Goal: Communication & Community: Answer question/provide support

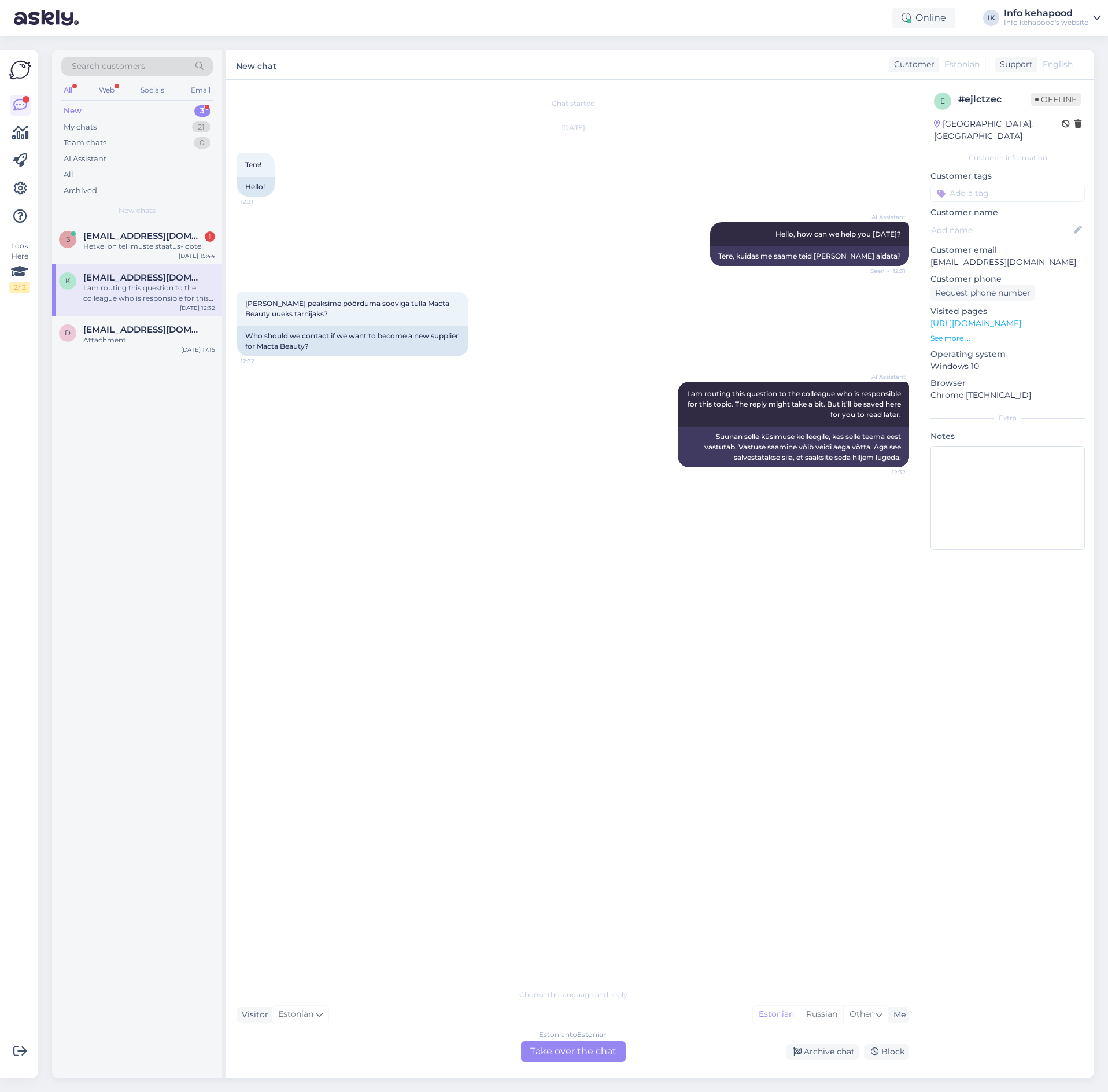
click at [572, 1046] on div "Estonian to Estonian Take over the chat" at bounding box center [573, 1051] width 104 height 21
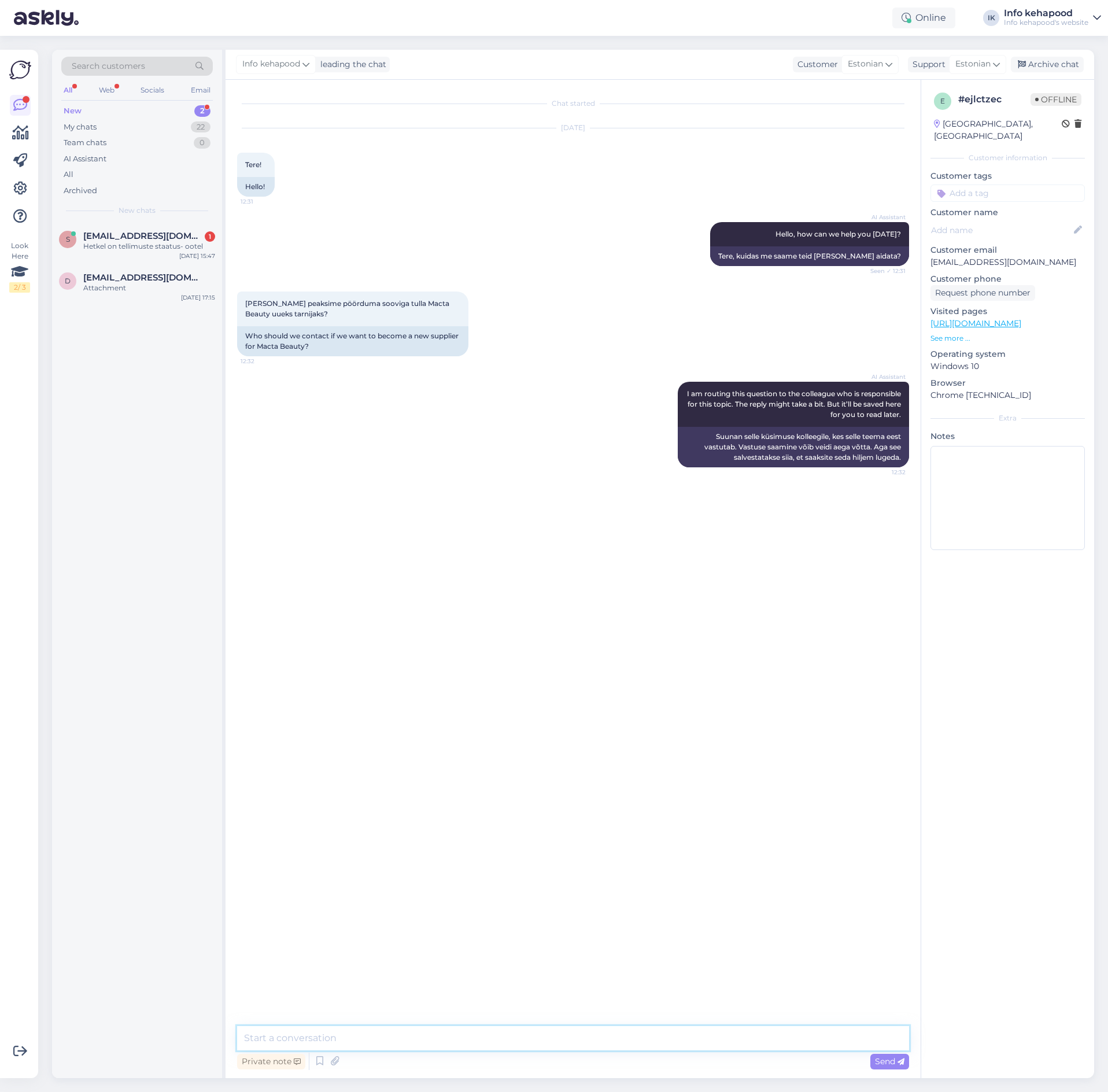
click at [544, 1031] on textarea at bounding box center [573, 1038] width 673 height 24
type textarea "t"
paste textarea "[PERSON_NAME], kas me saame õigesti aru, et soovite [PERSON_NAME] uut ja huvita…"
click at [309, 1038] on textarea "Tere! [PERSON_NAME], kas me saame õigesti aru, et soovite [PERSON_NAME] uut ja …" at bounding box center [573, 1038] width 673 height 24
type textarea "Tere! Saame õigesti aru, et soovite [PERSON_NAME] uut ja huvitavat [PERSON_NAME…"
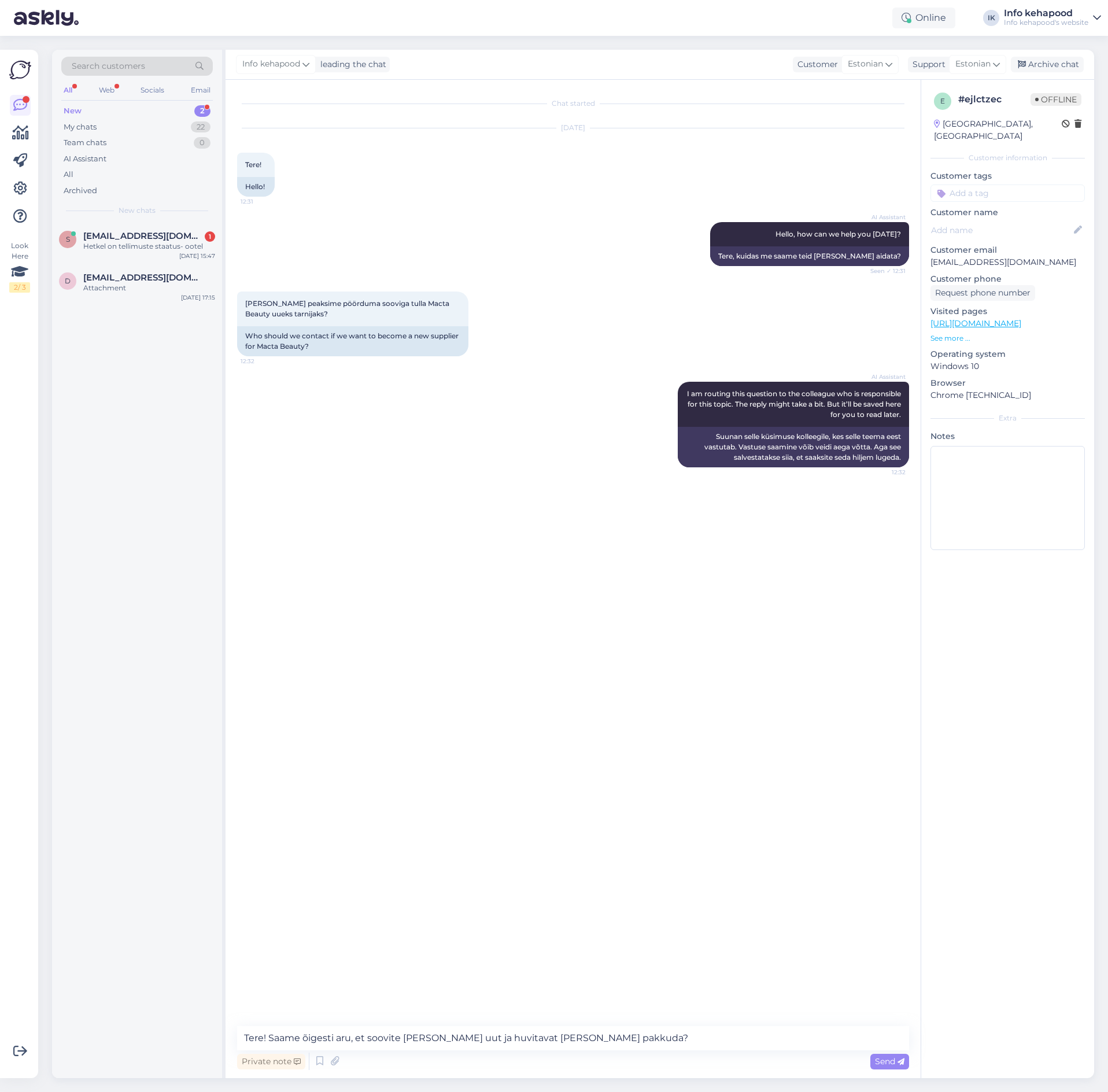
click at [886, 1069] on div "Private note Send" at bounding box center [573, 1060] width 673 height 22
click at [875, 1058] on span "Send" at bounding box center [890, 1061] width 29 height 10
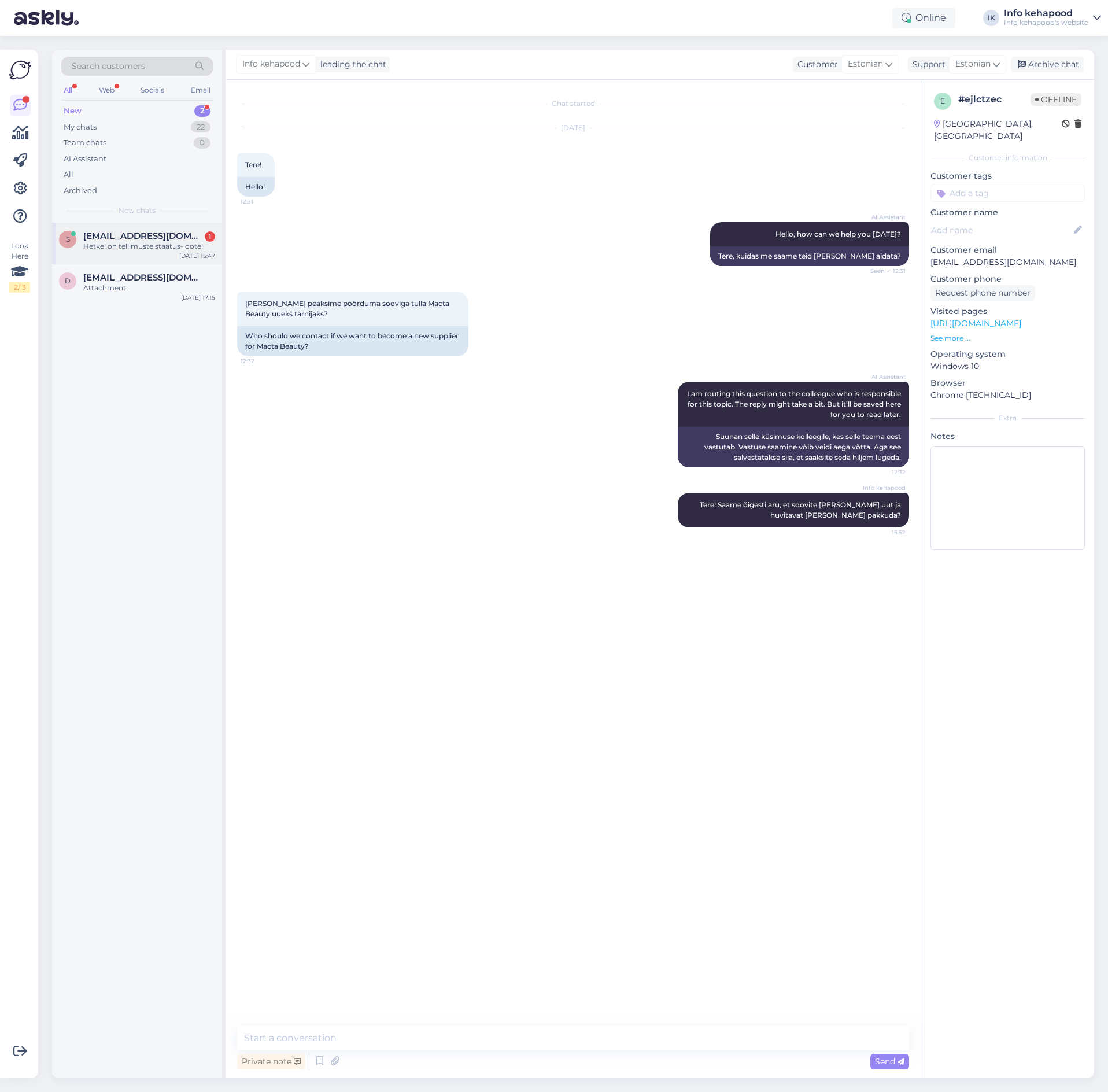
click at [189, 259] on div "[DATE] 15:47" at bounding box center [197, 256] width 36 height 9
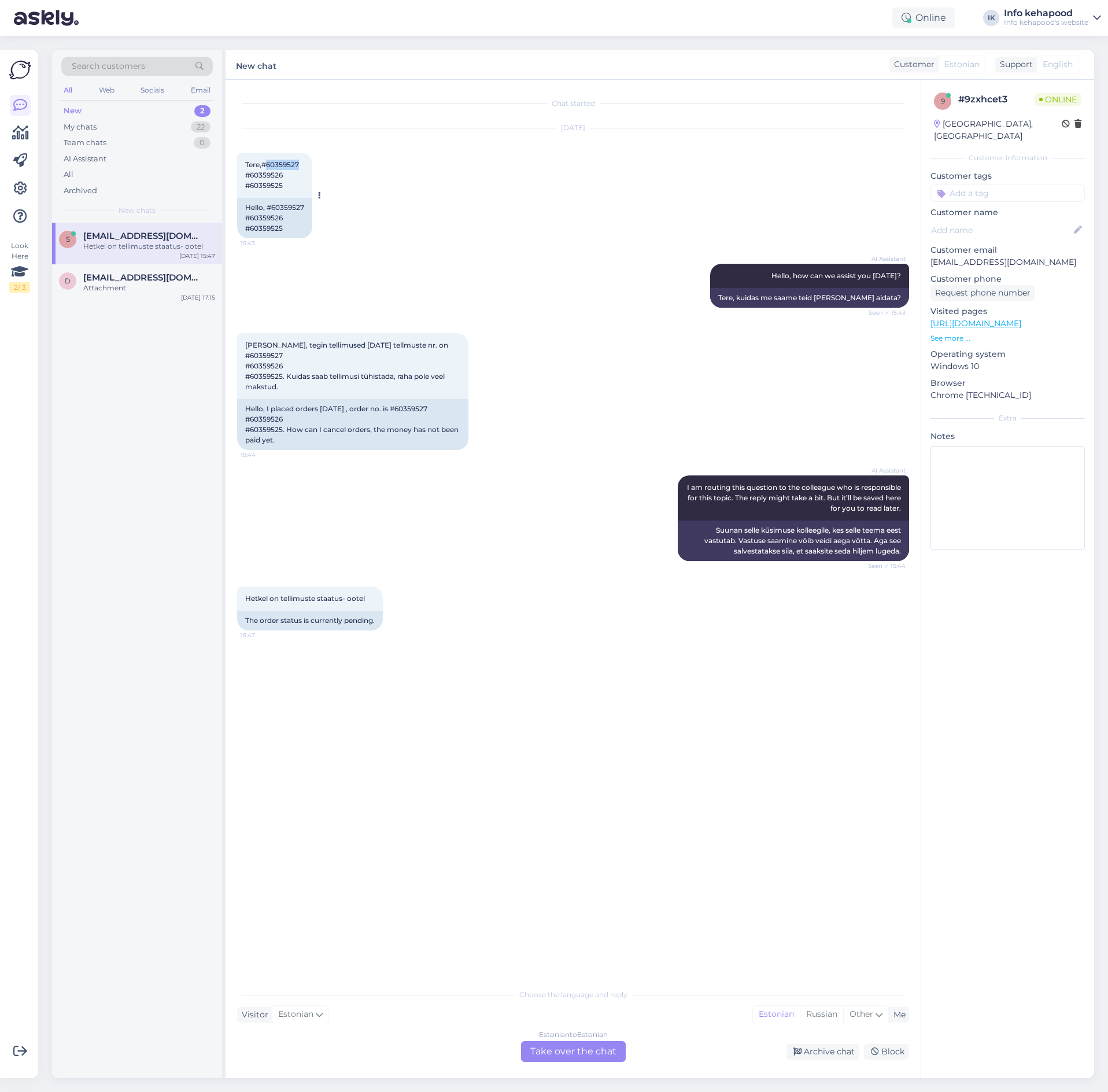
drag, startPoint x: 265, startPoint y: 164, endPoint x: 306, endPoint y: 163, distance: 41.0
click at [306, 163] on div "Tere,#60359527 #60359526 #60359525 15:43" at bounding box center [274, 175] width 75 height 45
click at [564, 1048] on div "Estonian to Estonian Take over the chat" at bounding box center [573, 1051] width 104 height 21
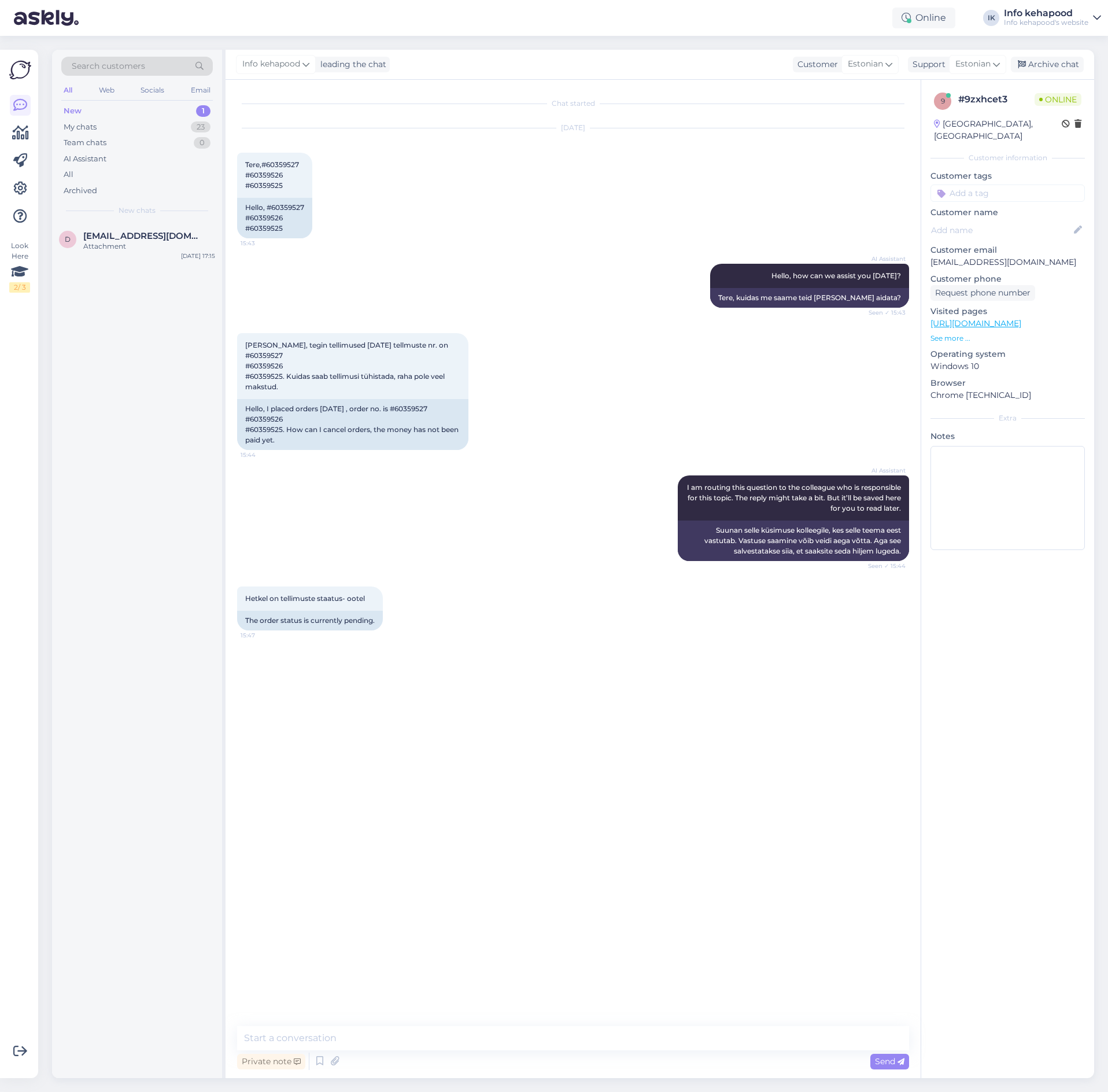
click at [488, 1020] on div "Chat started [DATE] Tere,#60359527 #60359526 #60359525 15:43 Hello, #60359527 #…" at bounding box center [573, 579] width 695 height 998
click at [479, 1034] on textarea at bounding box center [573, 1038] width 673 height 24
type textarea "Tere! Soovite [PERSON_NAME] tellimust tühistada?"
click at [108, 249] on div "Attachment" at bounding box center [149, 246] width 132 height 10
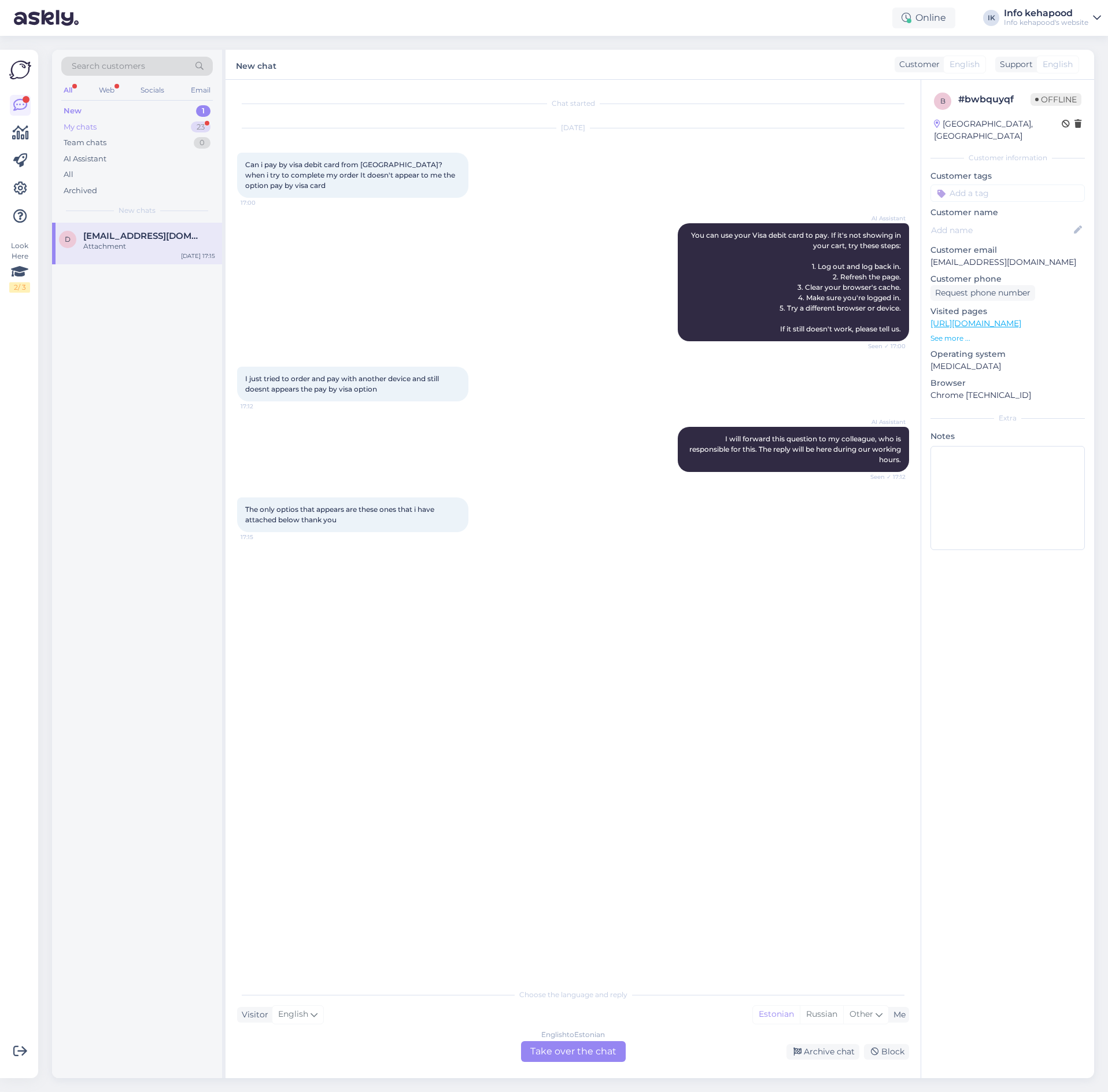
click at [87, 124] on div "My chats" at bounding box center [80, 127] width 33 height 11
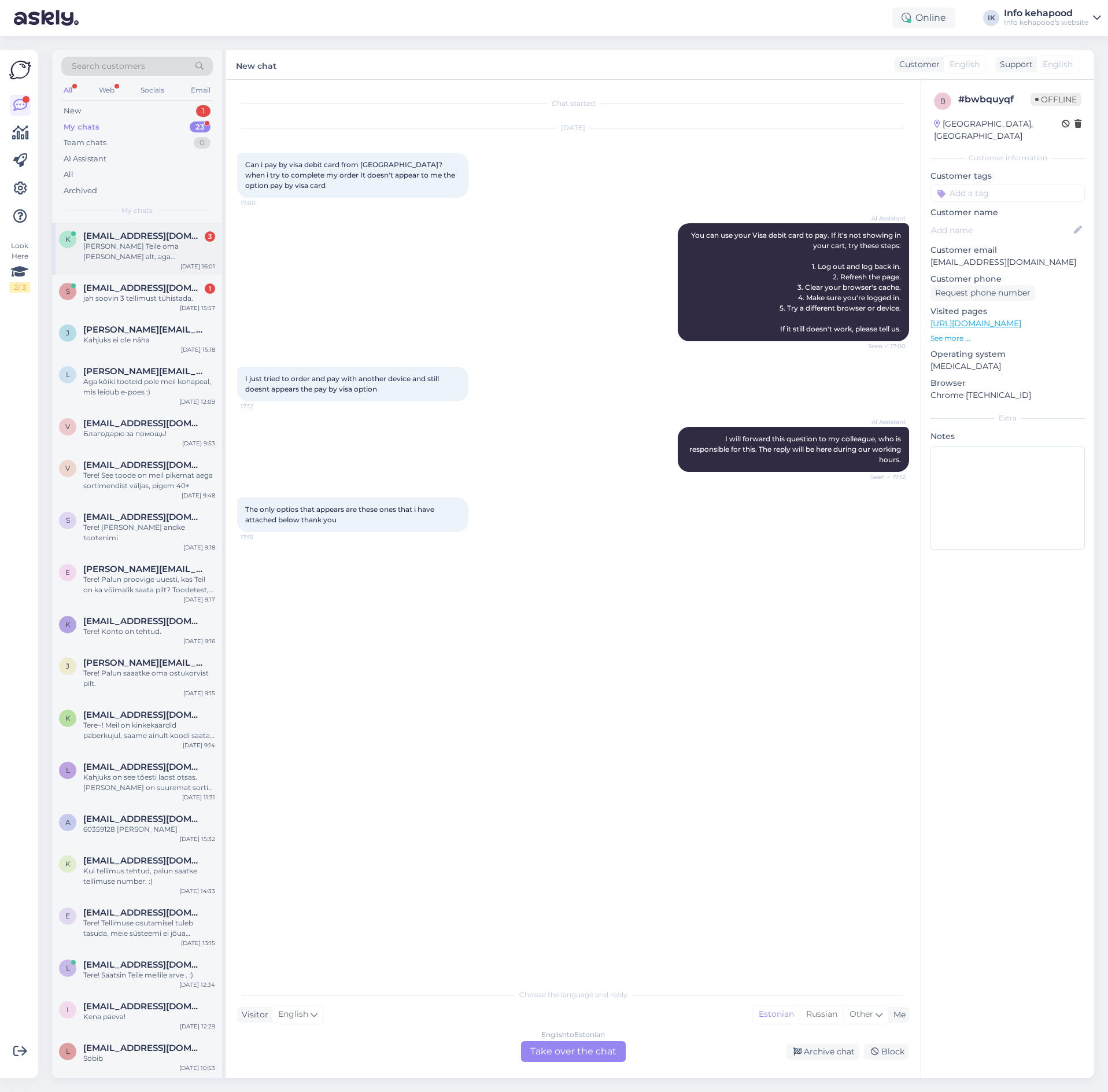
click at [175, 240] on span "[EMAIL_ADDRESS][DOMAIN_NAME]" at bounding box center [144, 236] width 121 height 10
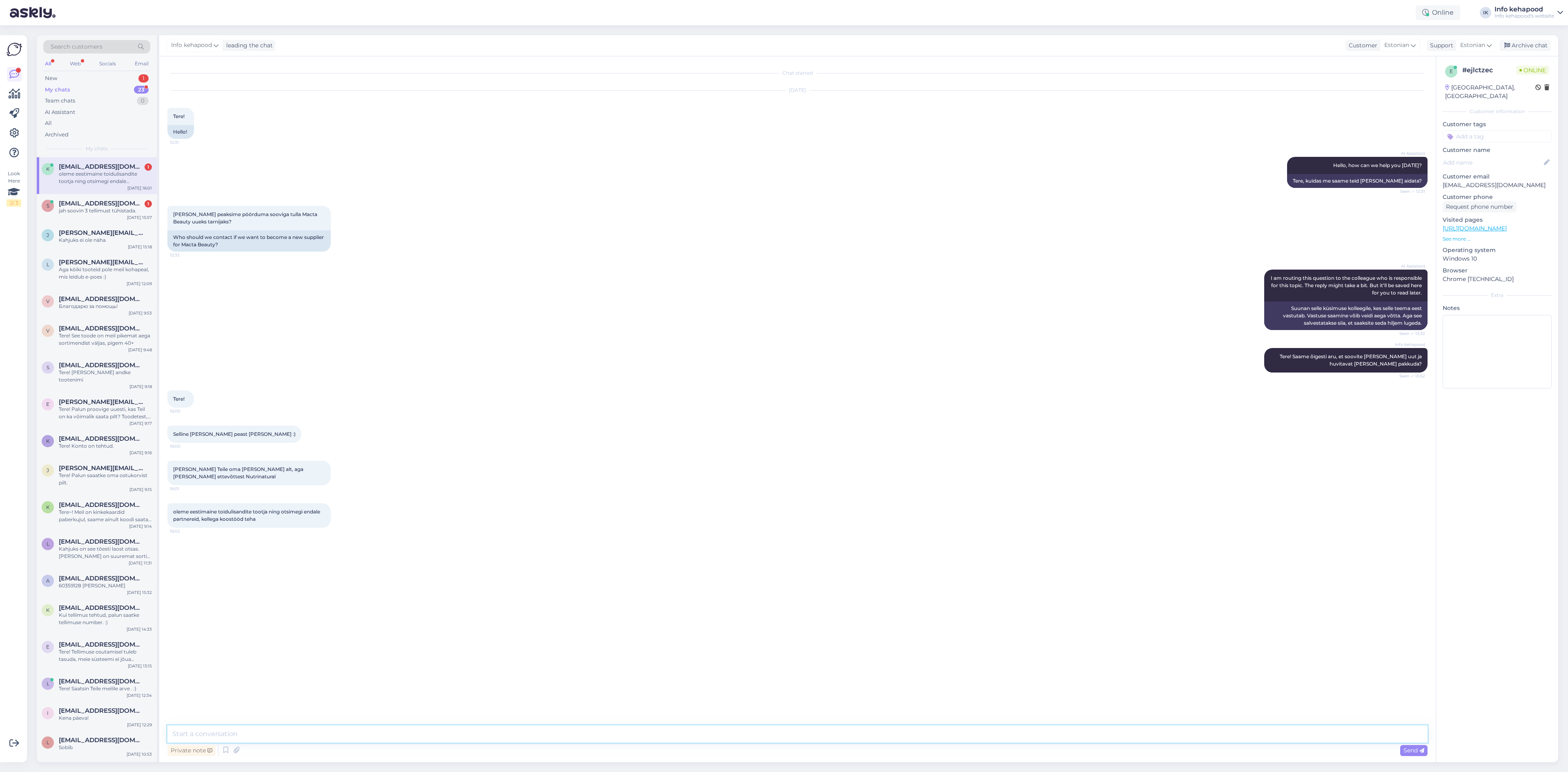
click at [281, 738] on textarea at bounding box center [797, 734] width 1260 height 17
paste textarea "[EMAIL_ADDRESS][DOMAIN_NAME]"
type textarea "Palun kirjutage [EMAIL_ADDRESS][DOMAIN_NAME]"
click at [102, 200] on span "[EMAIL_ADDRESS][DOMAIN_NAME]" at bounding box center [102, 203] width 85 height 7
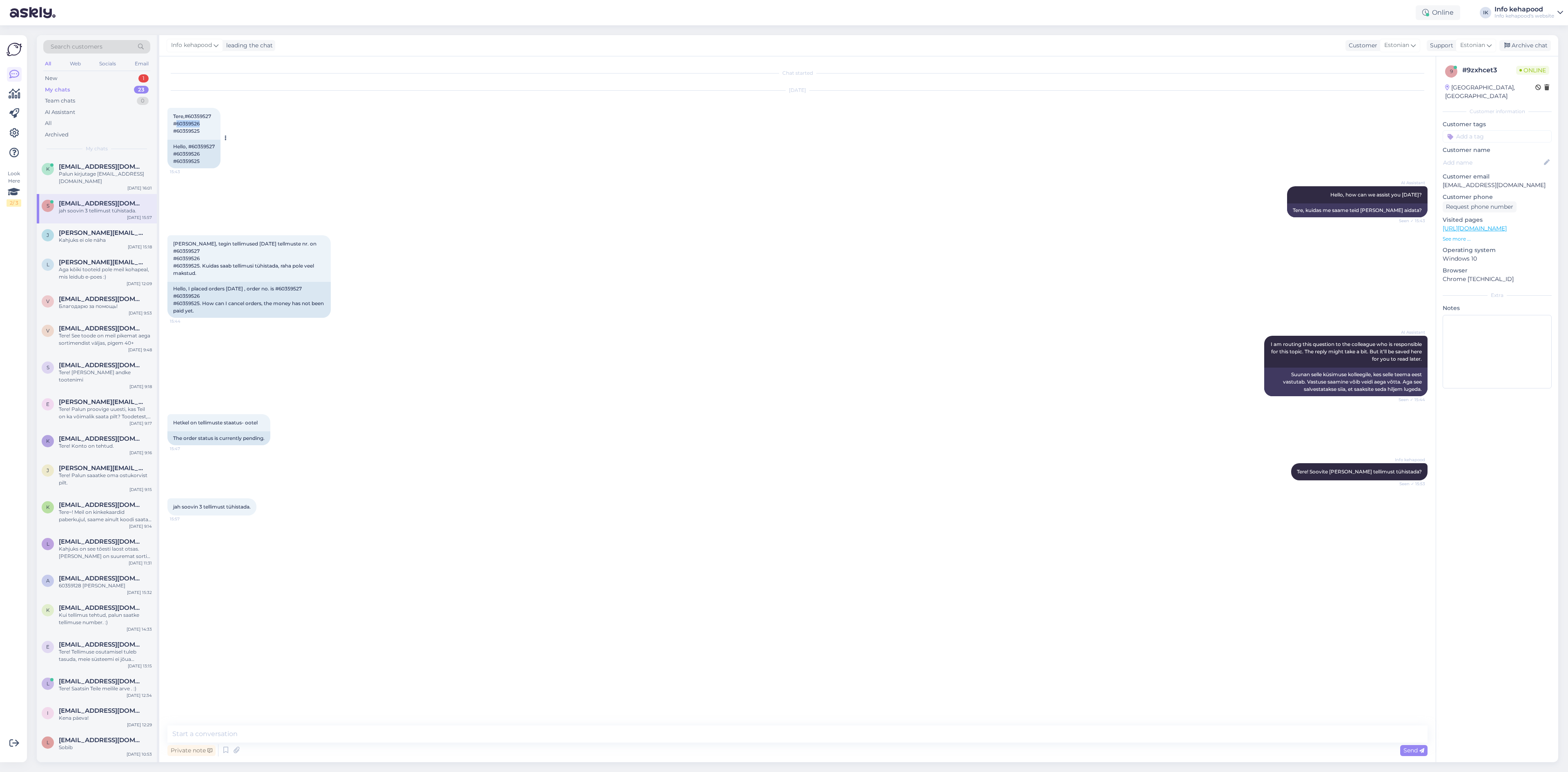
drag, startPoint x: 177, startPoint y: 122, endPoint x: 208, endPoint y: 122, distance: 31.0
click at [208, 122] on div "Tere,#60359527 #60359526 #60359525 15:43" at bounding box center [194, 124] width 53 height 32
copy span "60359526"
drag, startPoint x: 301, startPoint y: 240, endPoint x: 324, endPoint y: 238, distance: 23.1
click at [324, 238] on div "[PERSON_NAME], tegin tellimused [DATE] tellmuste nr. on #60359527 #60359526 #60…" at bounding box center [249, 258] width 163 height 46
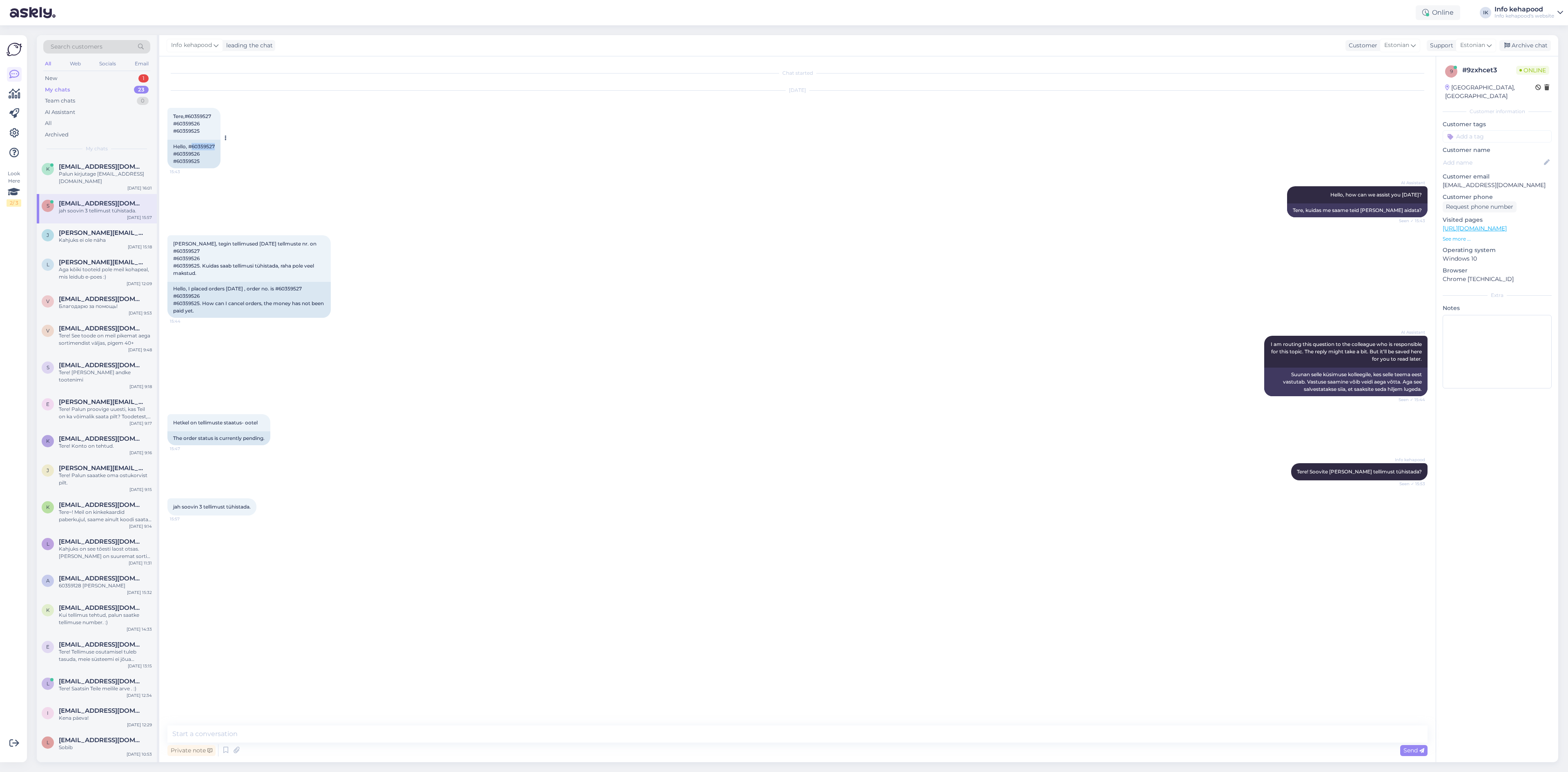
drag, startPoint x: 192, startPoint y: 145, endPoint x: 219, endPoint y: 145, distance: 27.0
click at [219, 145] on div "Hello, #60359527 #60359526 #60359525" at bounding box center [194, 153] width 53 height 29
copy div "60359527"
drag, startPoint x: 178, startPoint y: 161, endPoint x: 212, endPoint y: 161, distance: 34.0
click at [212, 161] on div "Hello, #60359527 #60359526 #60359525" at bounding box center [194, 153] width 53 height 29
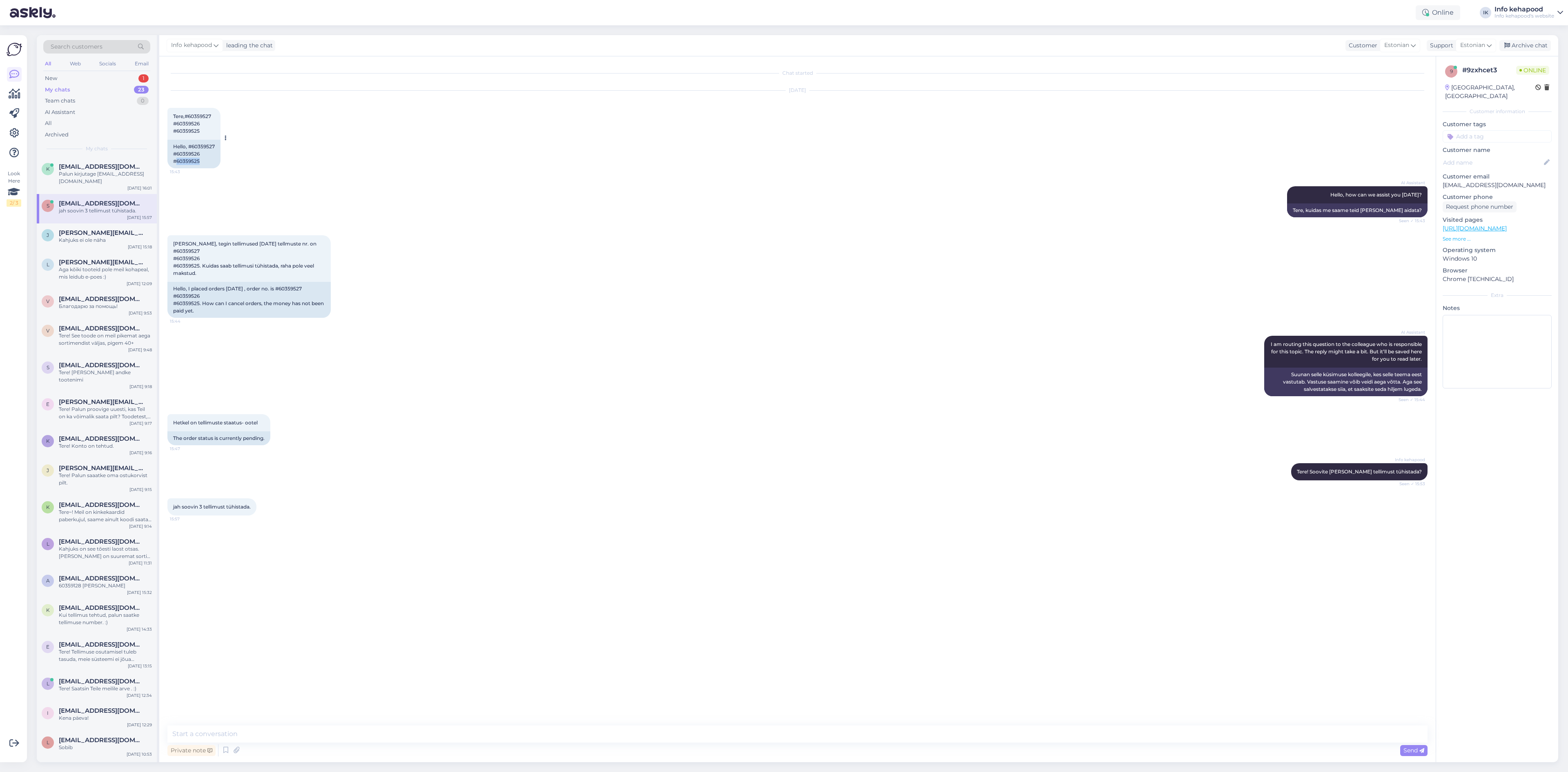
copy div "60359525"
click at [463, 755] on div "Private note Send" at bounding box center [797, 750] width 1260 height 15
click at [460, 746] on div "Private note Send" at bounding box center [797, 750] width 1260 height 15
click at [451, 732] on textarea at bounding box center [797, 734] width 1260 height 17
type textarea "Tegin muudatused, nüüd peaks tühistatud olema"
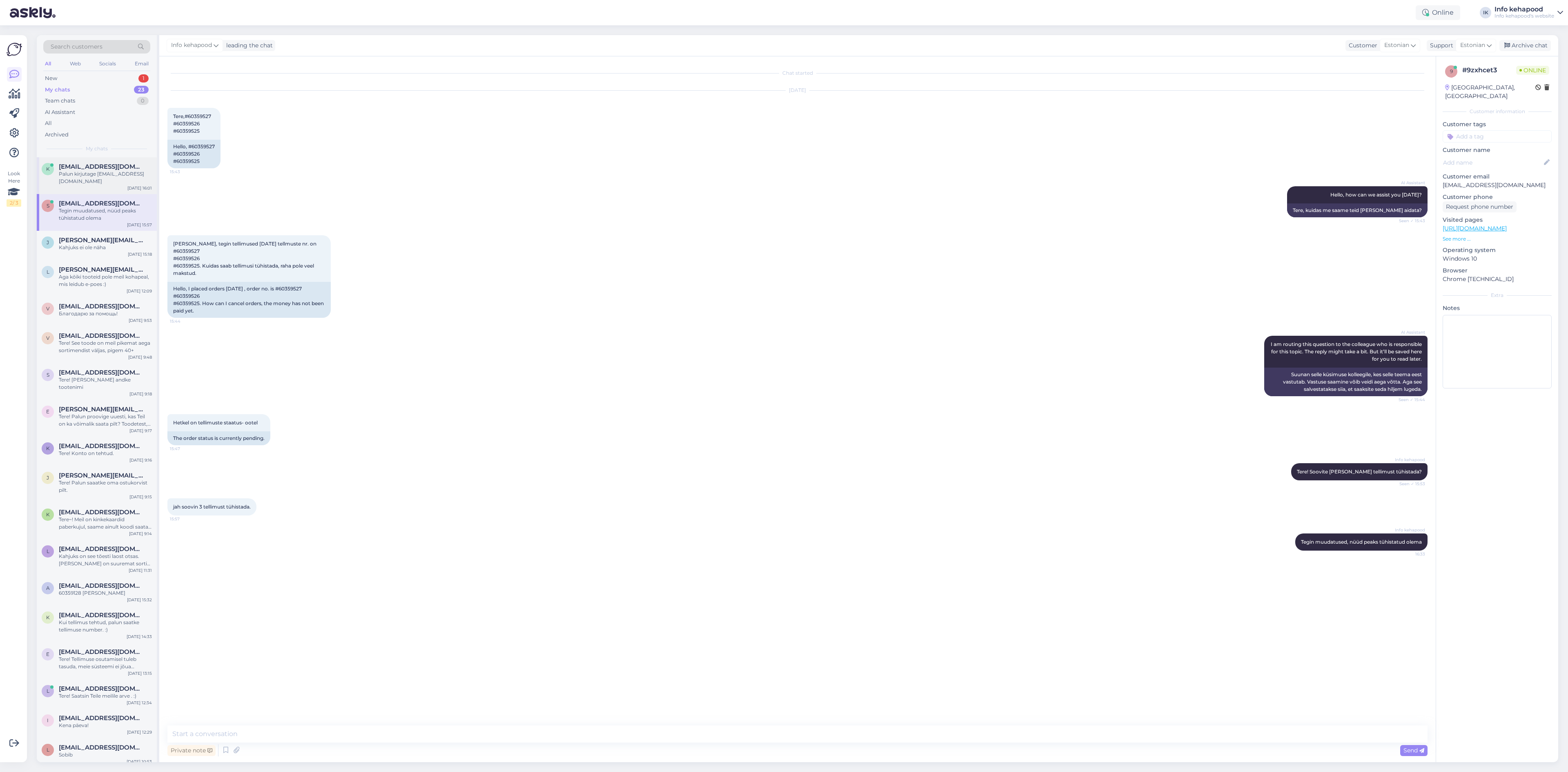
click at [88, 164] on span "[EMAIL_ADDRESS][DOMAIN_NAME]" at bounding box center [102, 167] width 85 height 7
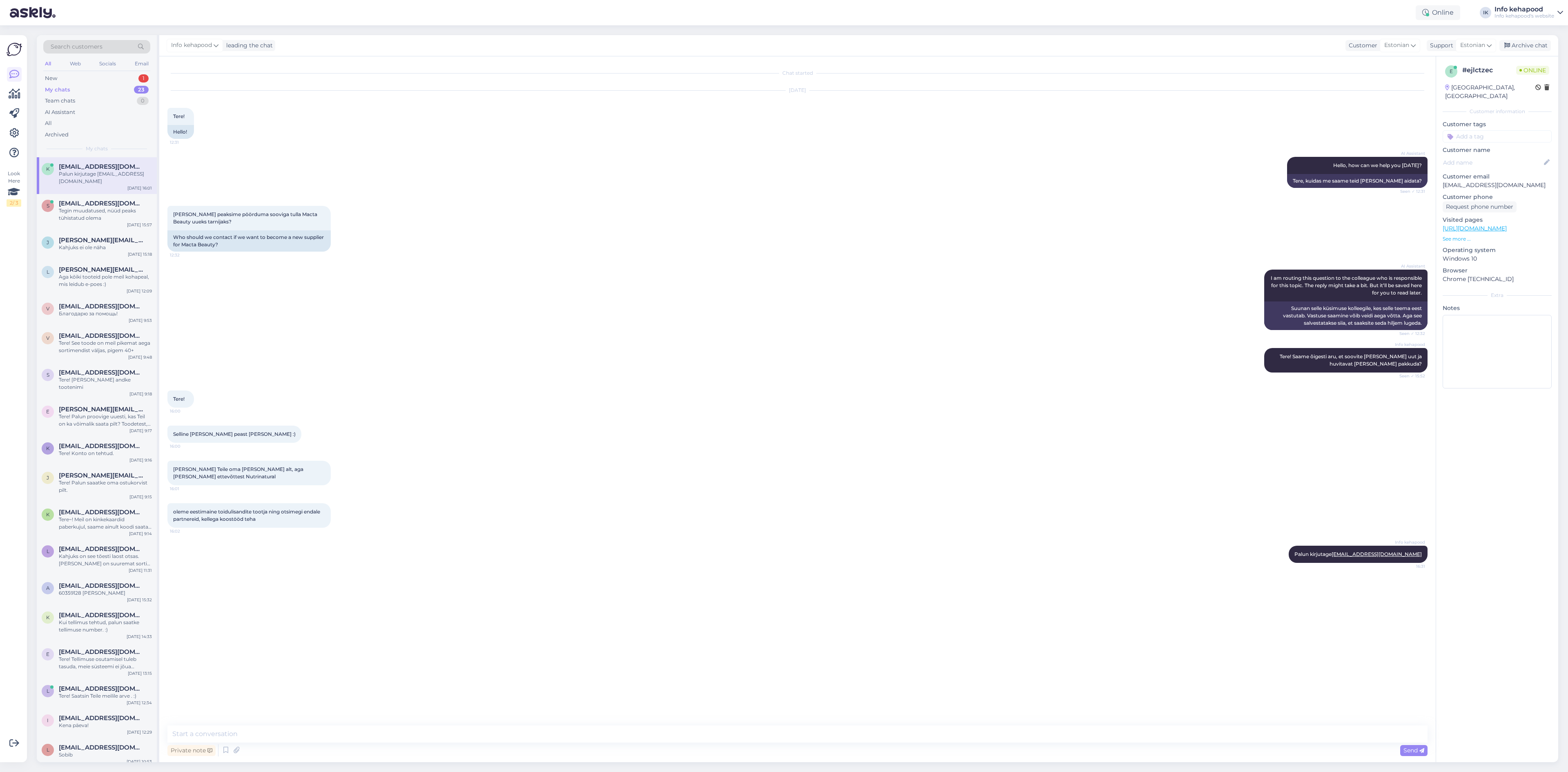
click at [110, 93] on div "My chats 23" at bounding box center [97, 89] width 107 height 12
click at [99, 74] on div "New 1" at bounding box center [97, 78] width 107 height 12
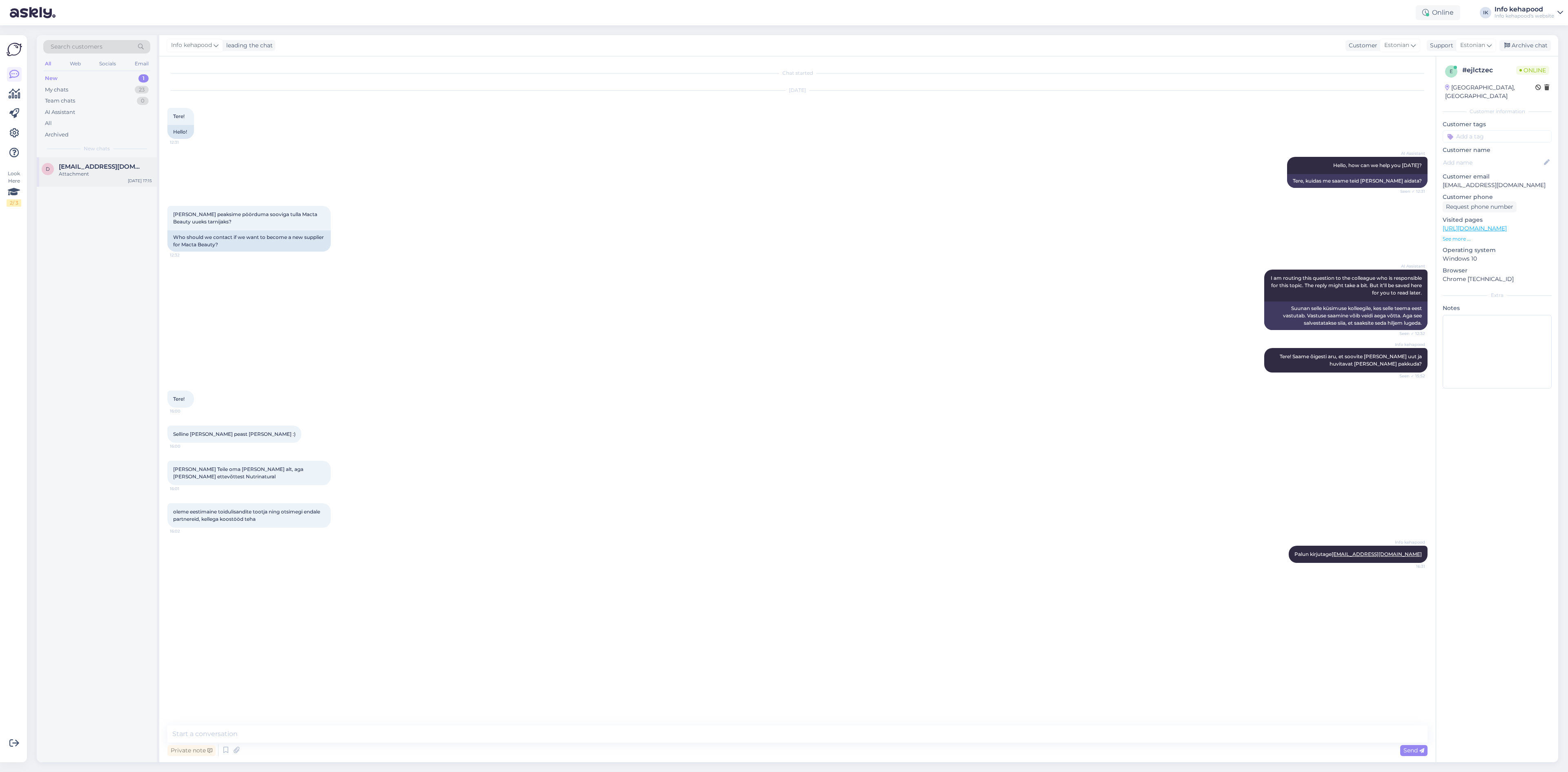
click at [83, 161] on div "d [EMAIL_ADDRESS][DOMAIN_NAME] Attachment [DATE] 17:15" at bounding box center [96, 172] width 120 height 29
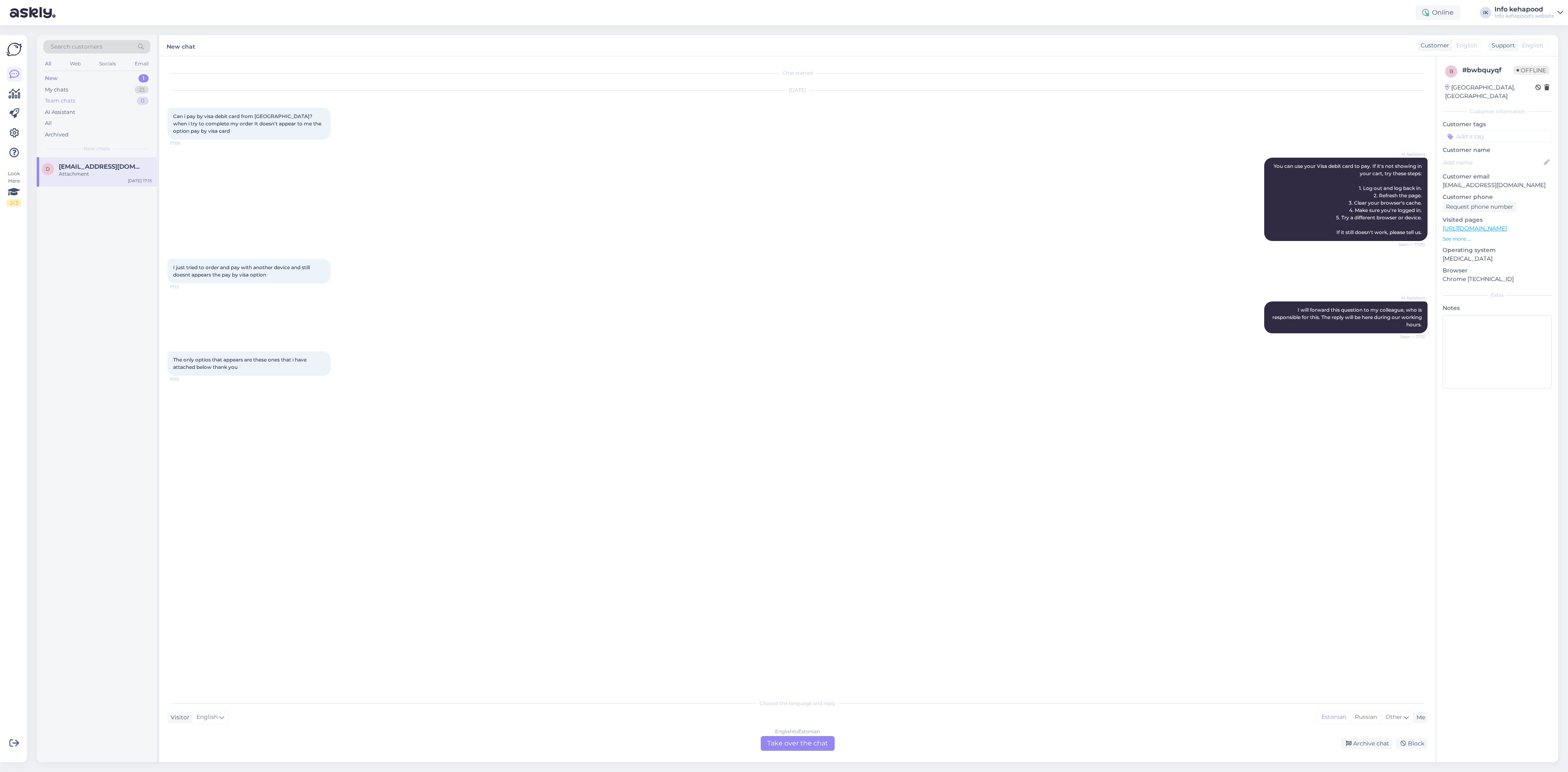
click at [111, 97] on div "Team chats 0" at bounding box center [97, 100] width 107 height 12
click at [771, 735] on div "Choose the language and reply Visitor English Me Estonian Russian Other English…" at bounding box center [797, 723] width 1260 height 56
click at [774, 746] on div "English to Estonian Take over the chat" at bounding box center [797, 743] width 74 height 15
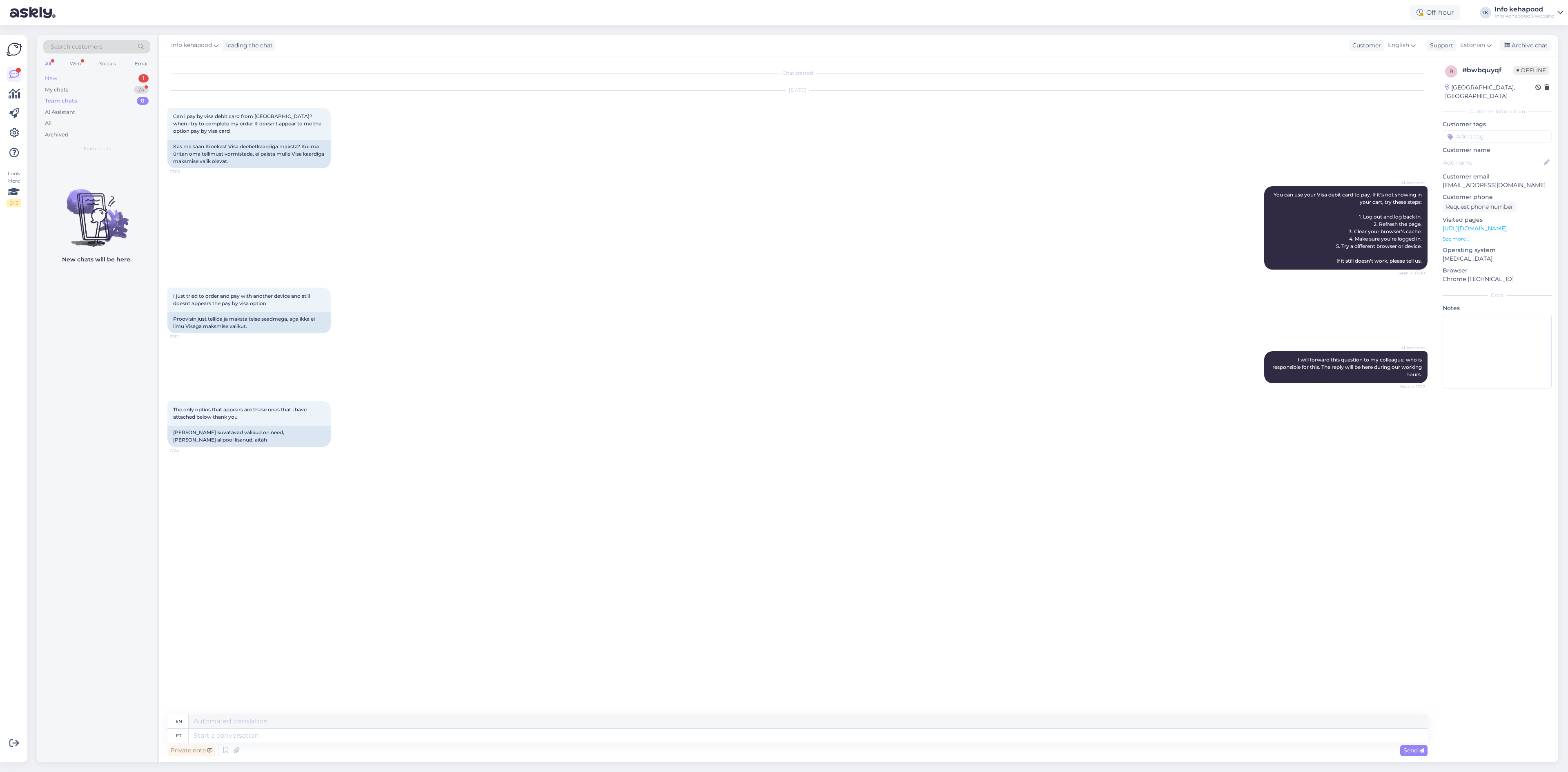
click at [97, 73] on div "New 1" at bounding box center [97, 78] width 107 height 12
click at [106, 177] on div "If you can't add [PERSON_NAME] magic balm to your cart, it means we are out of …" at bounding box center [105, 178] width 93 height 15
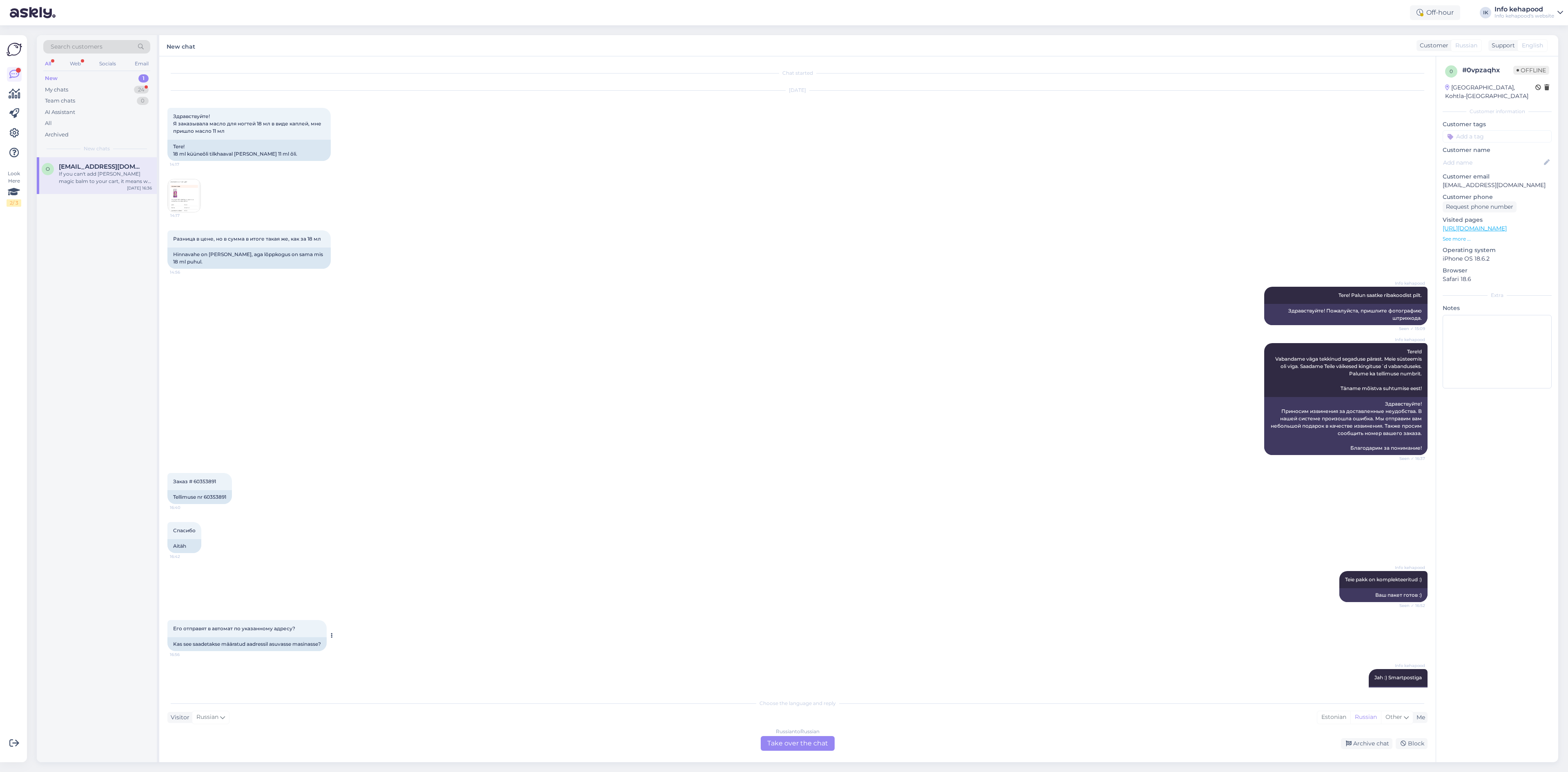
scroll to position [365, 0]
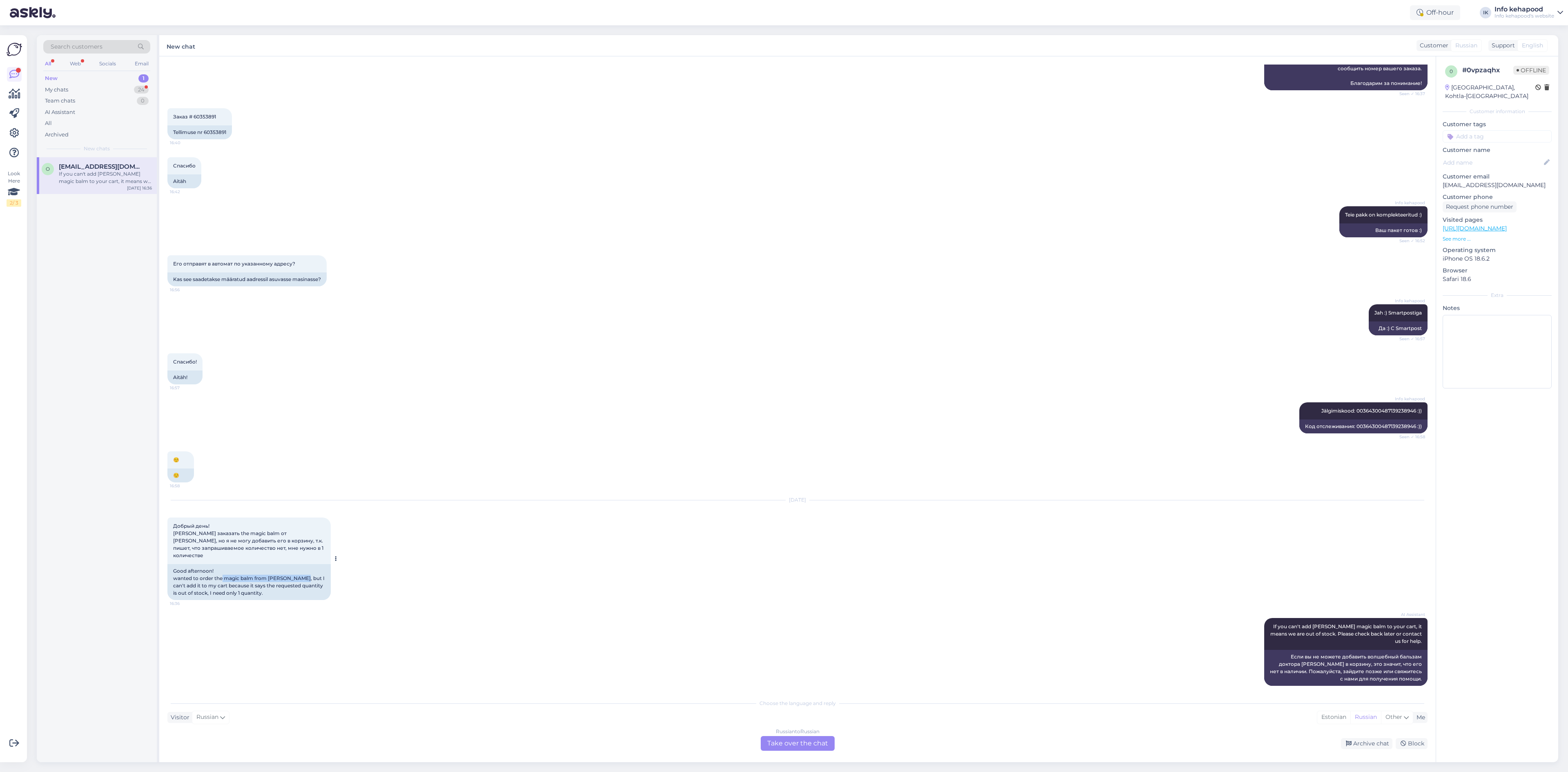
drag, startPoint x: 223, startPoint y: 572, endPoint x: 300, endPoint y: 570, distance: 77.0
click at [300, 570] on div "Good afternoon! wanted to order the magic balm from [PERSON_NAME], but I can't …" at bounding box center [249, 581] width 163 height 36
copy div "magic balm from [PERSON_NAME]"
click at [782, 749] on div "Russian to Russian Take over the chat" at bounding box center [797, 743] width 74 height 15
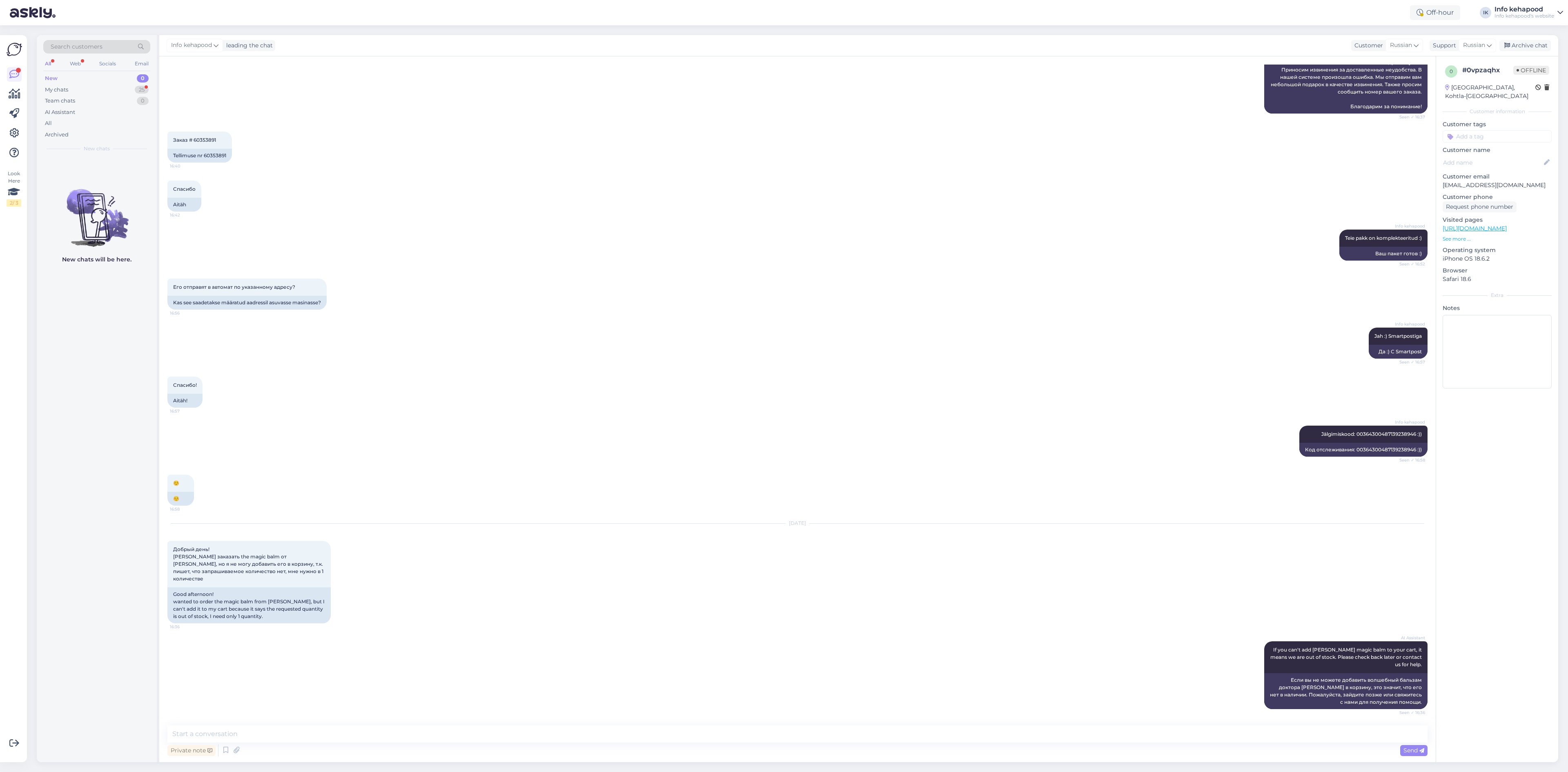
scroll to position [334, 0]
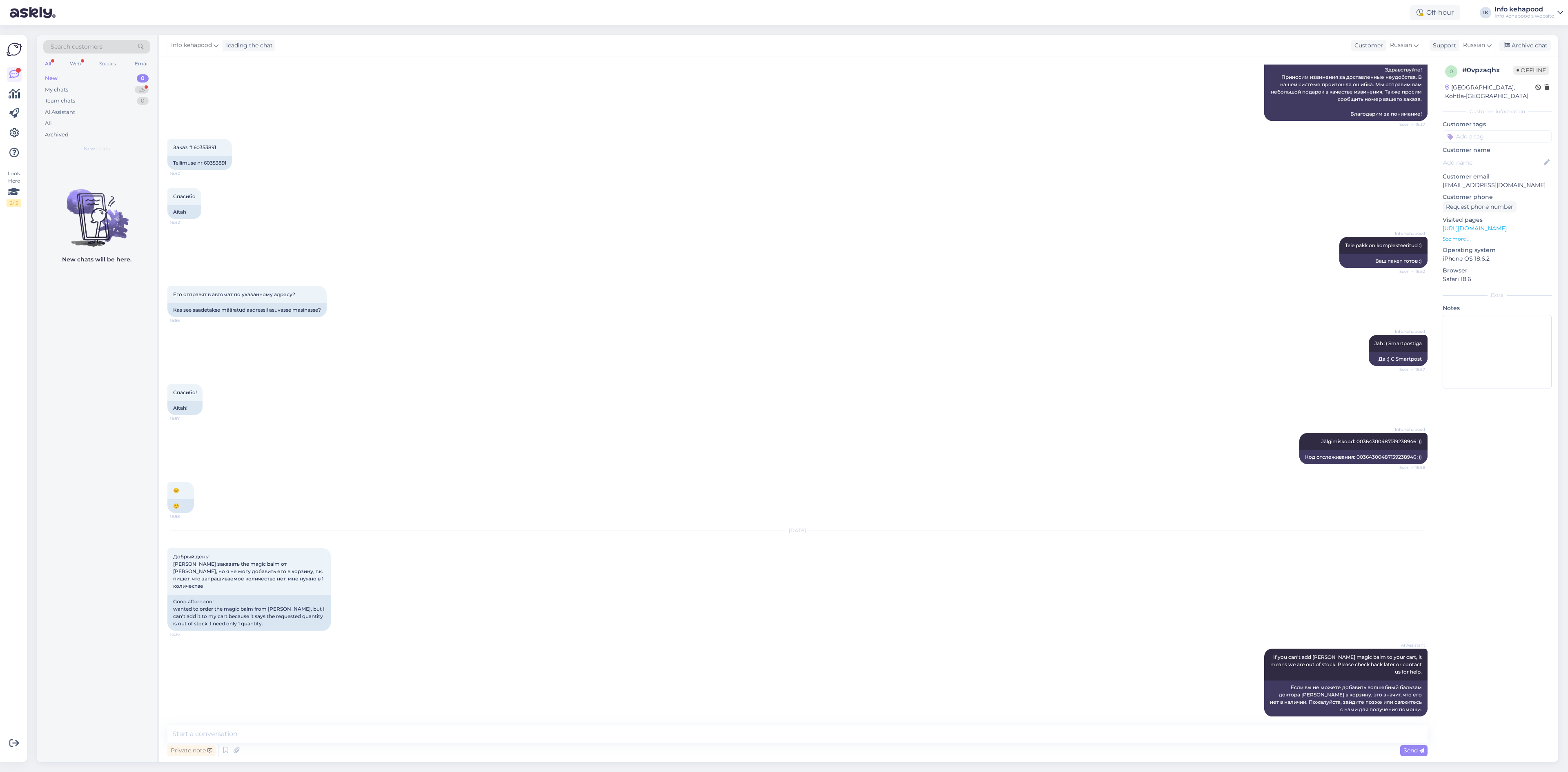
click at [782, 745] on div "Private note Send" at bounding box center [797, 750] width 1260 height 15
click at [782, 740] on textarea at bounding box center [797, 734] width 1260 height 17
type textarea "T"
click at [119, 83] on div "New 0" at bounding box center [97, 78] width 107 height 12
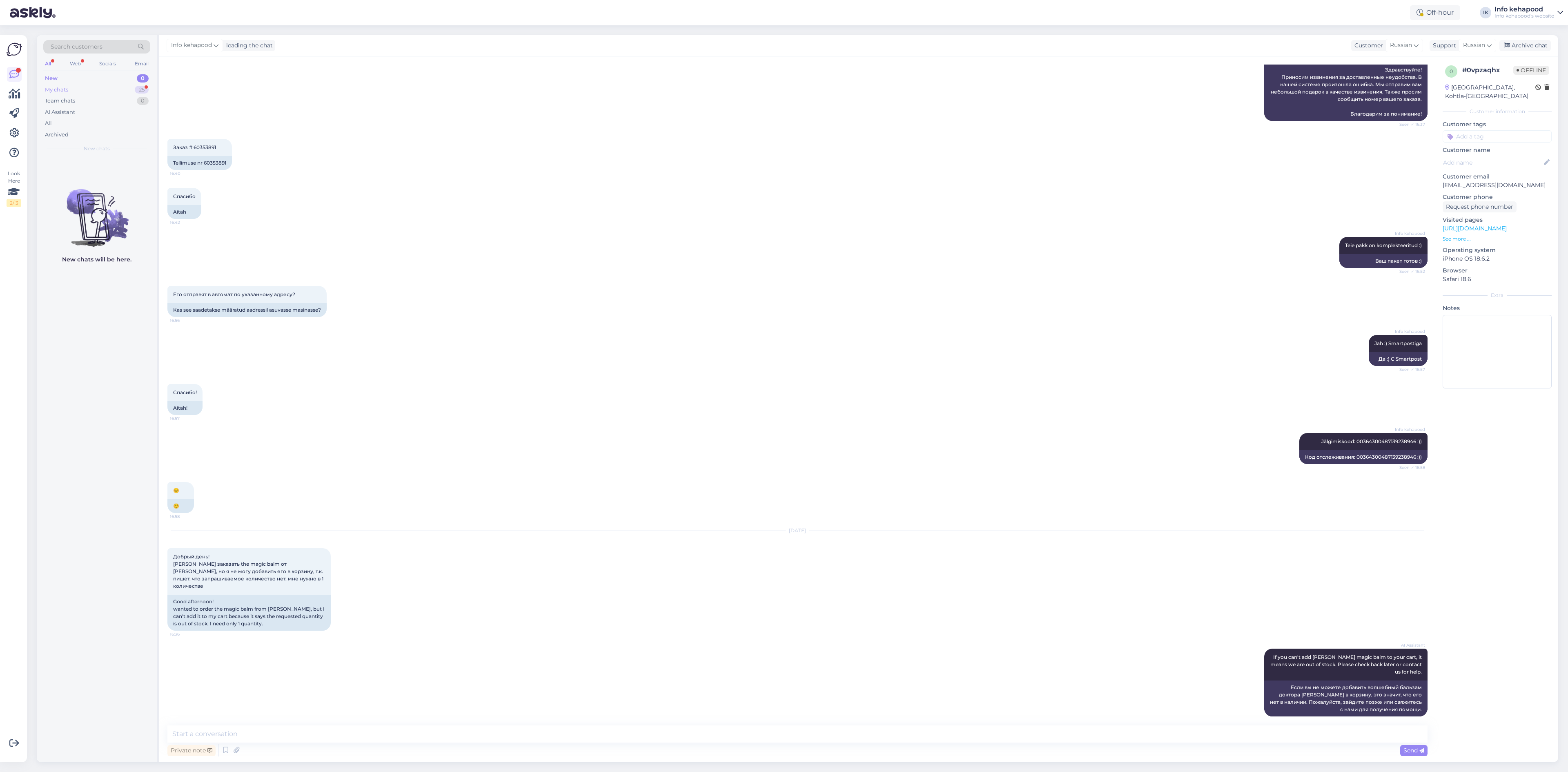
click at [116, 90] on div "My chats 25" at bounding box center [97, 89] width 107 height 12
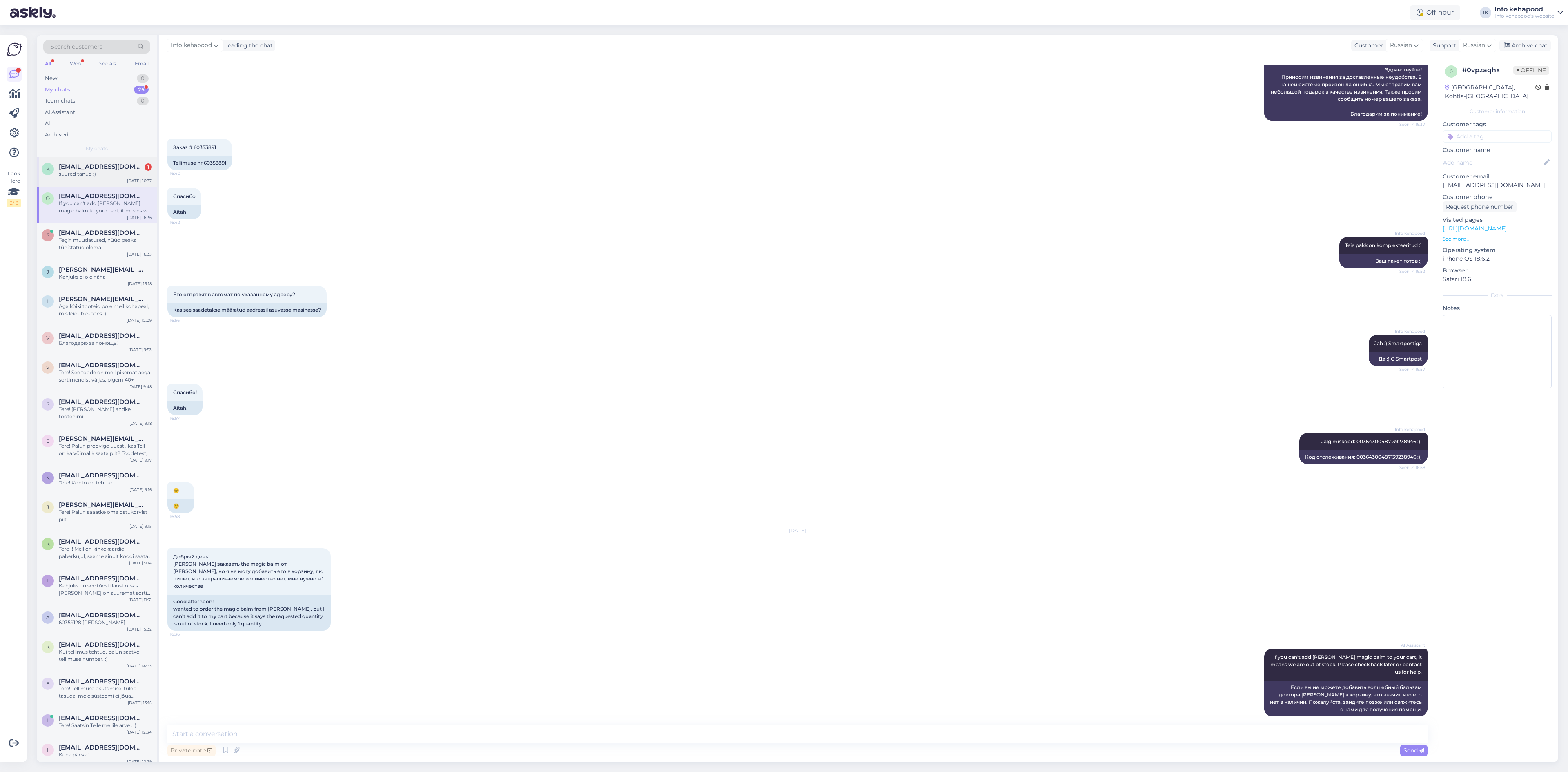
click at [73, 172] on div "suured tänud :)" at bounding box center [105, 174] width 93 height 7
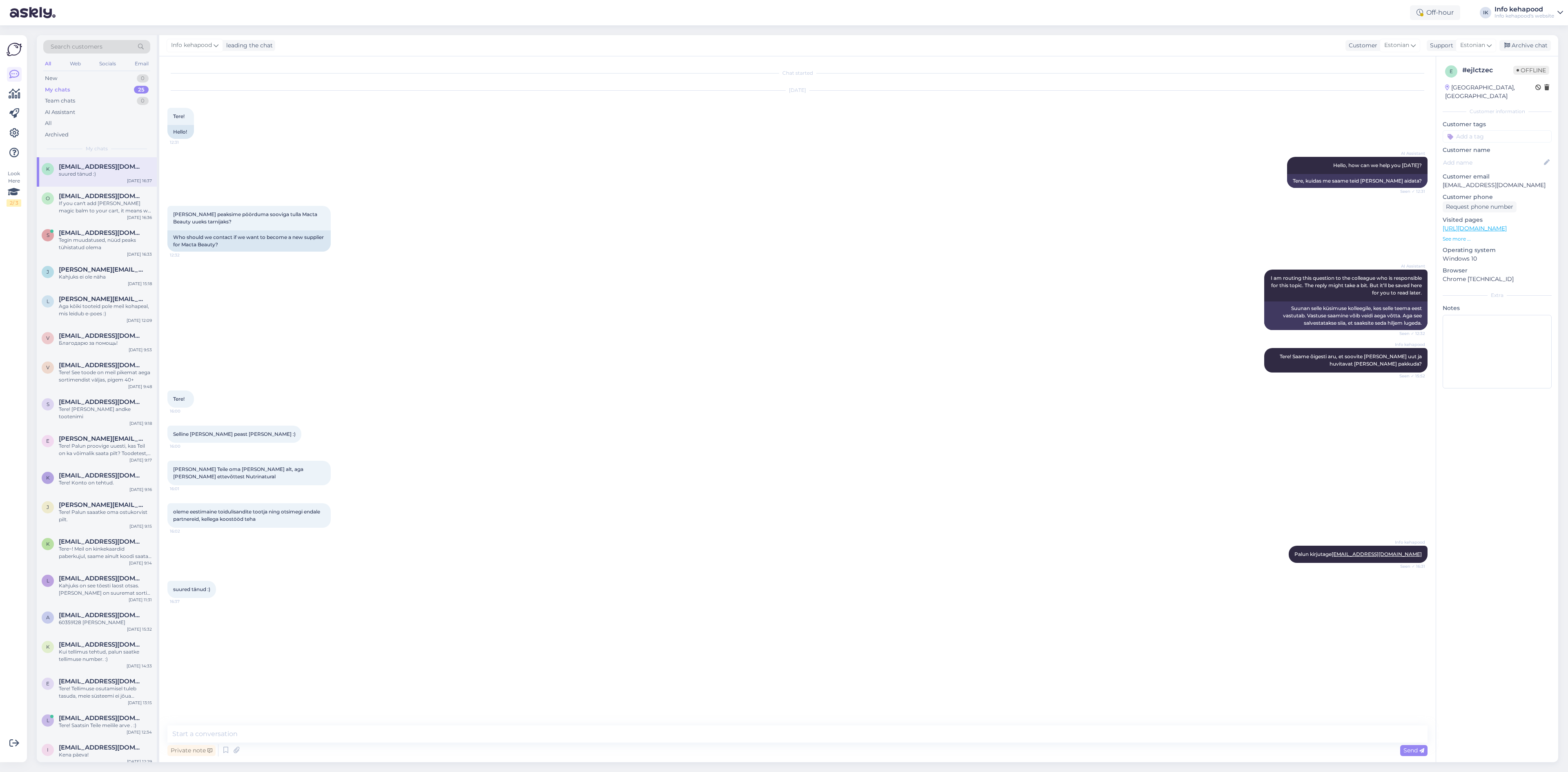
scroll to position [0, 0]
